Goal: Transaction & Acquisition: Obtain resource

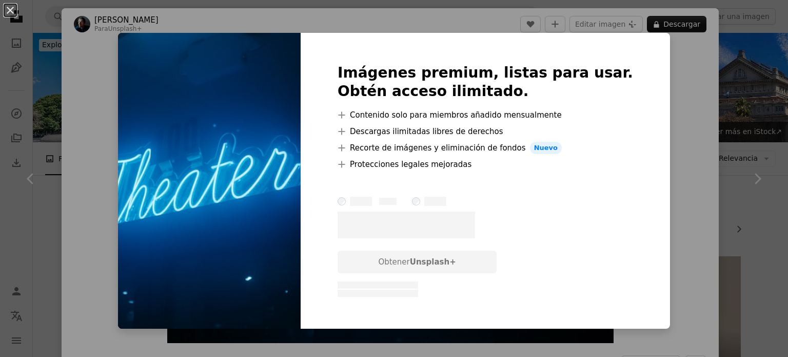
scroll to position [1129, 0]
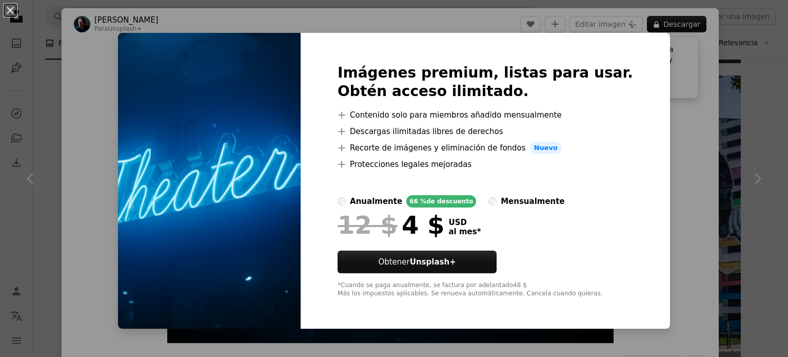
click at [647, 67] on div "An X shape Imágenes premium, listas para usar. Obtén acceso ilimitado. A plus s…" at bounding box center [394, 178] width 788 height 357
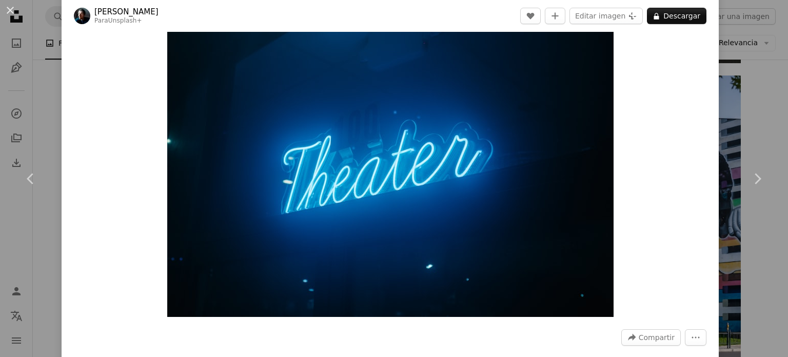
scroll to position [51, 0]
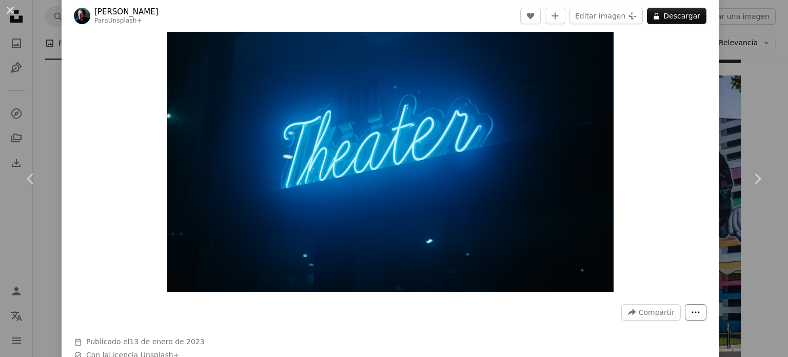
click at [685, 314] on button "More Actions" at bounding box center [696, 312] width 22 height 16
click at [659, 168] on dialog "An X shape Chevron left Chevron right [PERSON_NAME] Para Unsplash+ A heart A pl…" at bounding box center [394, 178] width 788 height 357
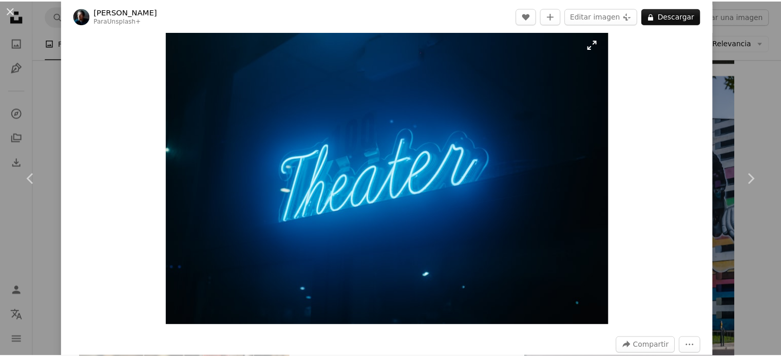
scroll to position [0, 0]
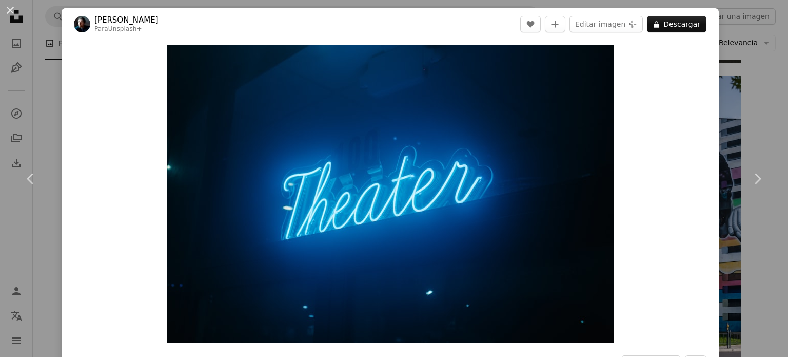
click at [732, 53] on div "An X shape Chevron left Chevron right [PERSON_NAME] Para Unsplash+ A heart A pl…" at bounding box center [394, 178] width 788 height 357
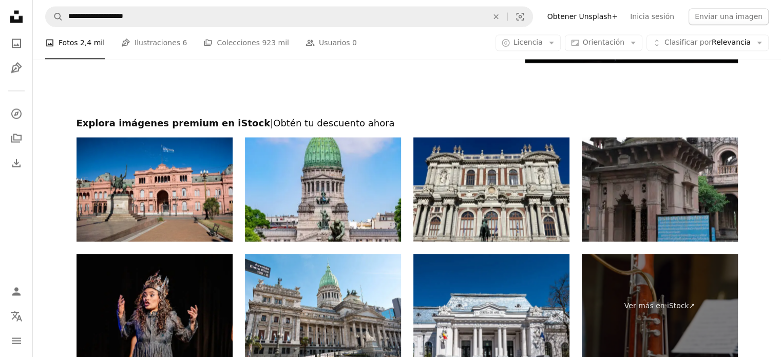
scroll to position [1591, 0]
